Goal: Check status: Check status

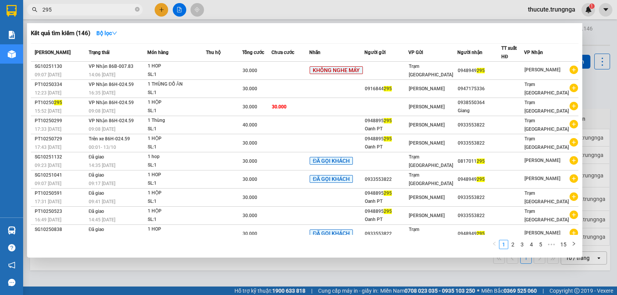
scroll to position [35, 0]
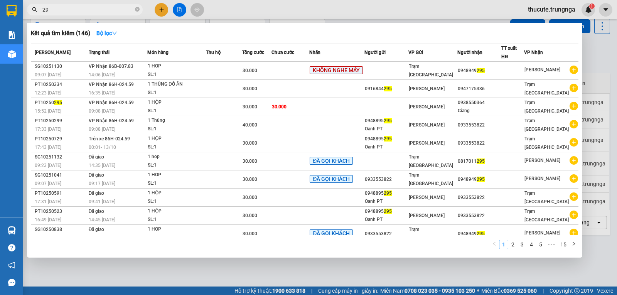
type input "2"
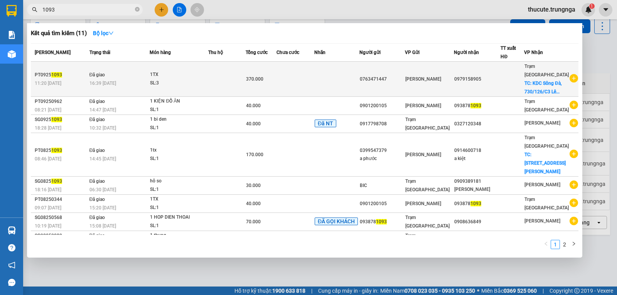
type input "1093"
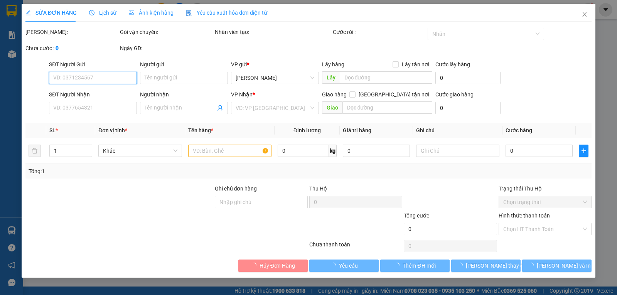
type input "0763471447"
type input "0979158905"
checkbox input "true"
type input "KDC Sông Đà, 730/126/C3 Lê Đức Thọ - Gò Vấp"
type input "200.000"
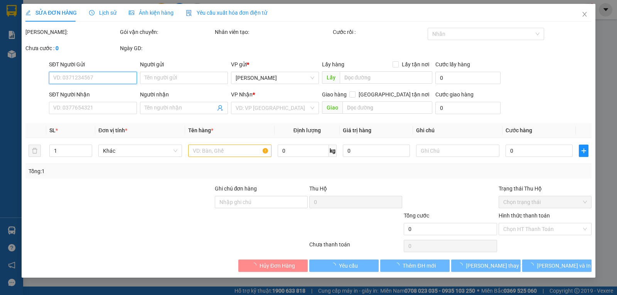
type input "370.000"
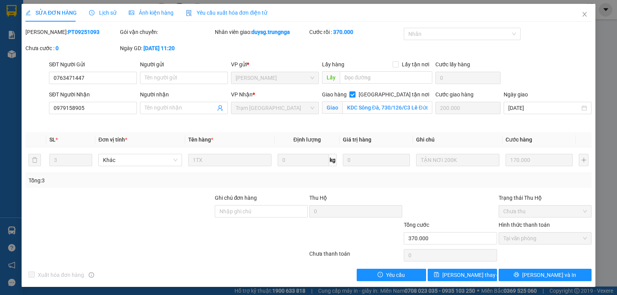
drag, startPoint x: 79, startPoint y: 29, endPoint x: 62, endPoint y: 31, distance: 16.7
click at [62, 31] on div "Mã ĐH: PT09251093" at bounding box center [71, 32] width 93 height 8
copy b "1093"
click at [578, 10] on span "Close" at bounding box center [585, 15] width 22 height 22
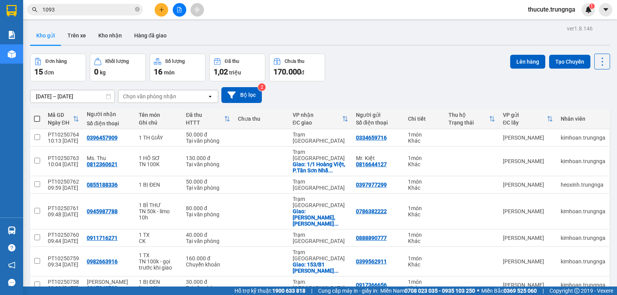
click at [75, 14] on input "1093" at bounding box center [87, 9] width 91 height 8
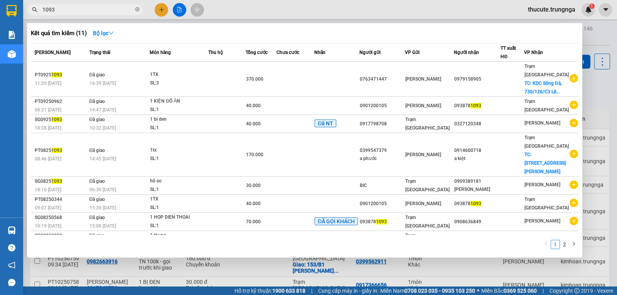
click at [78, 12] on input "1093" at bounding box center [87, 9] width 91 height 8
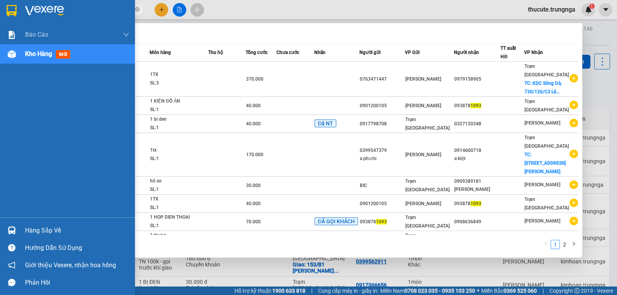
click at [45, 226] on div "Hàng sắp về" at bounding box center [77, 231] width 104 height 12
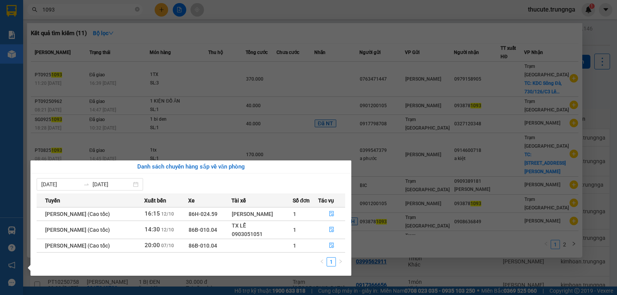
click at [289, 29] on section "Kết quả tìm kiếm ( 11 ) Bộ lọc Mã ĐH Trạng thái Món hàng Thu hộ Tổng cước Chưa …" at bounding box center [308, 147] width 617 height 295
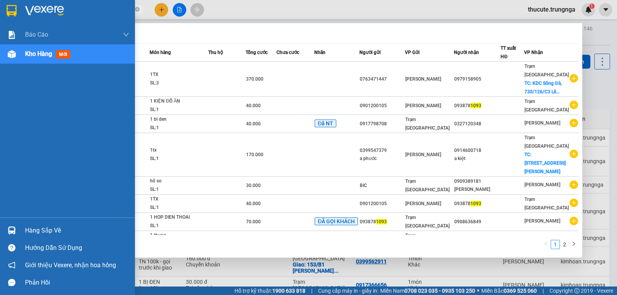
click at [28, 228] on div "Hàng sắp về" at bounding box center [77, 231] width 104 height 12
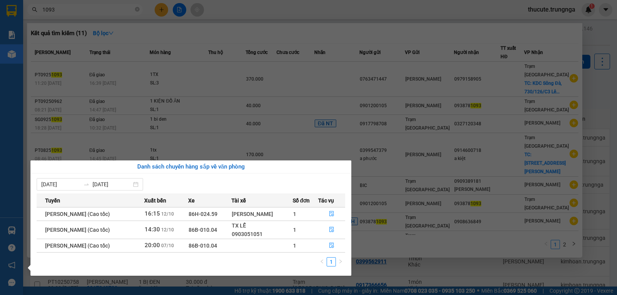
click at [83, 27] on section "Kết quả tìm kiếm ( 11 ) Bộ lọc Mã ĐH Trạng thái Món hàng Thu hộ Tổng cước Chưa …" at bounding box center [308, 147] width 617 height 295
